Goal: Transaction & Acquisition: Purchase product/service

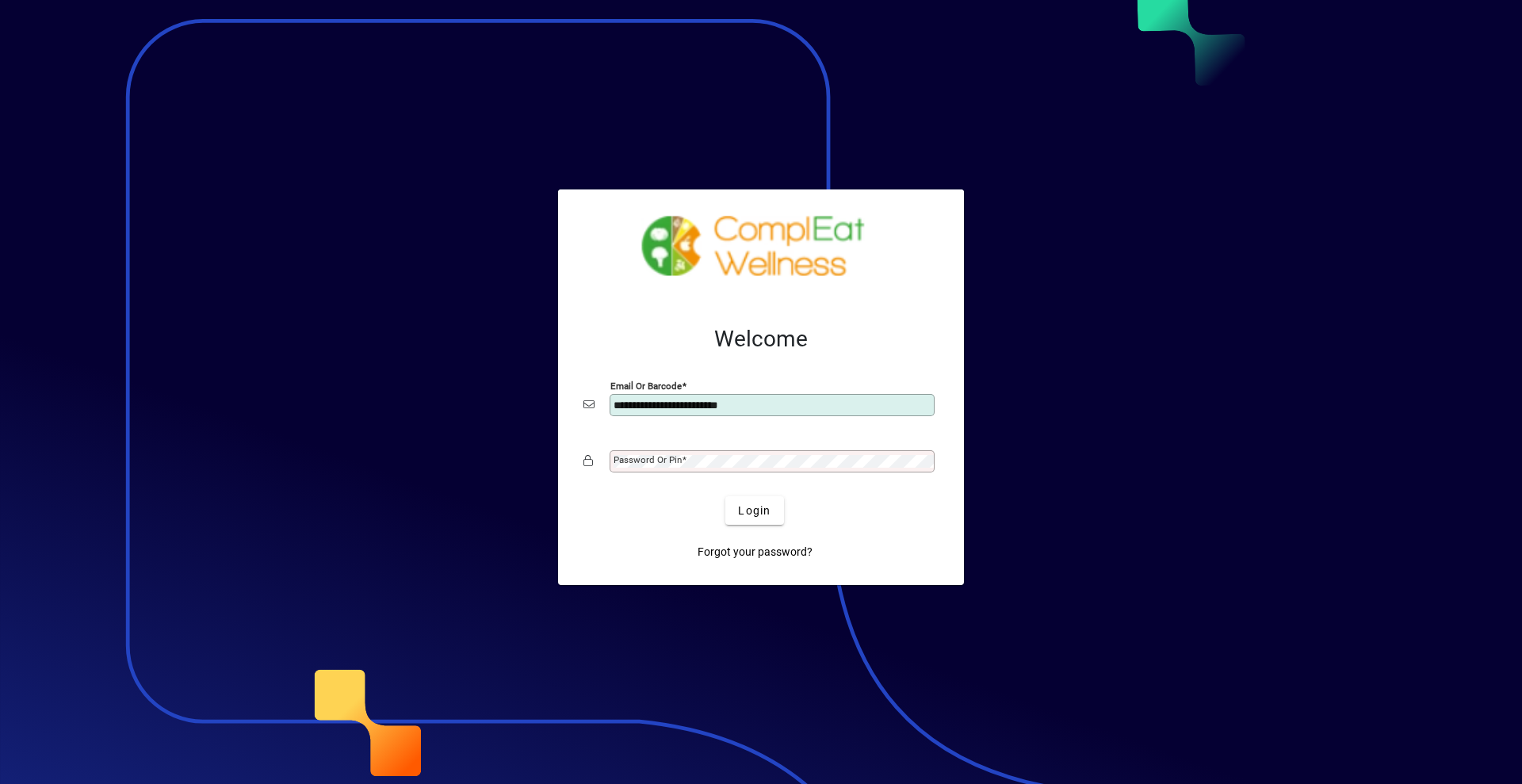
type input "**********"
click at [726, 496] on button "Login" at bounding box center [754, 511] width 58 height 29
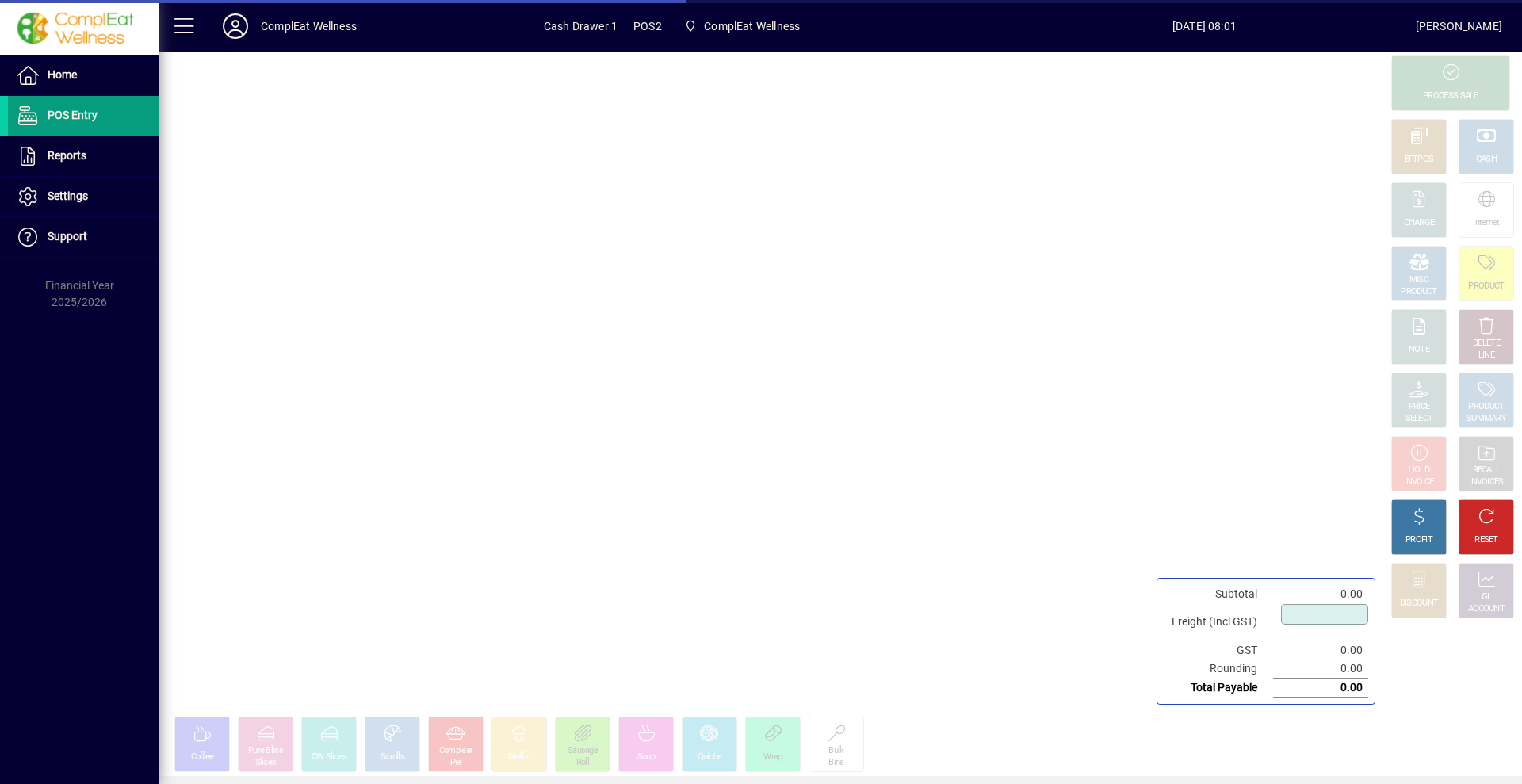
type input "****"
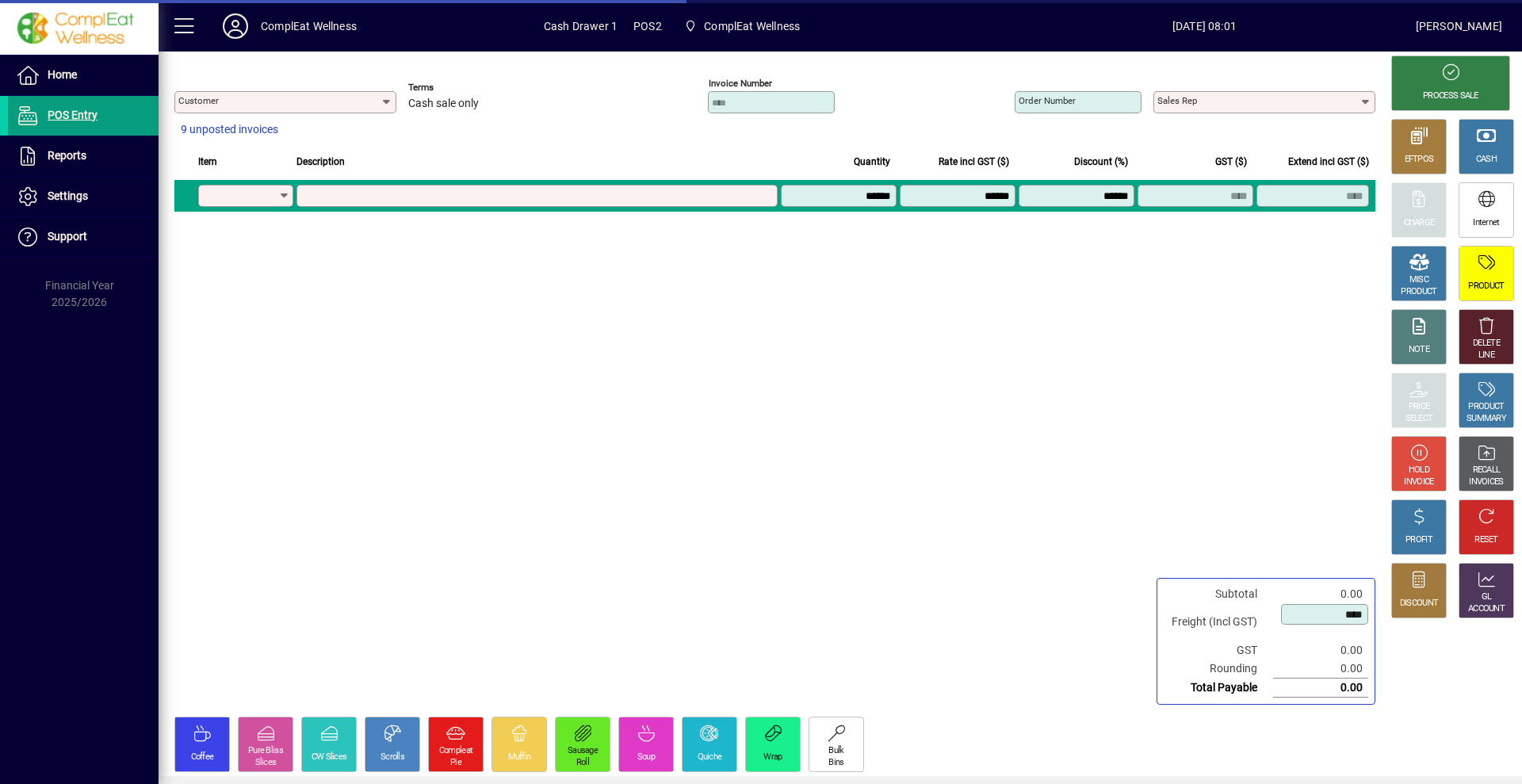
type input "**********"
